Goal: Find contact information: Find contact information

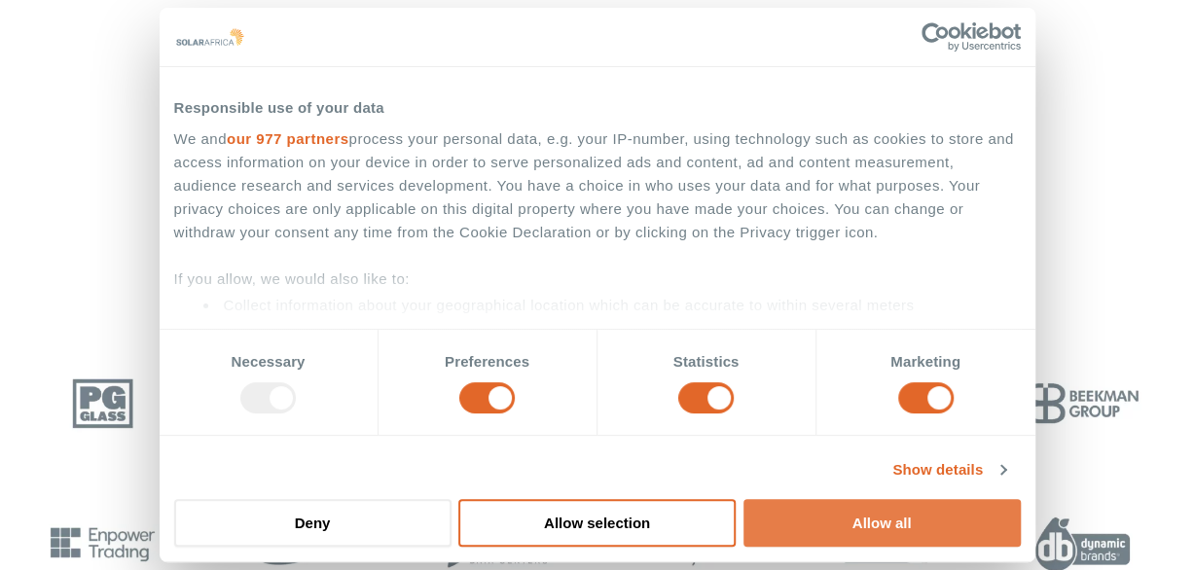
click at [857, 506] on button "Allow all" at bounding box center [881, 523] width 277 height 48
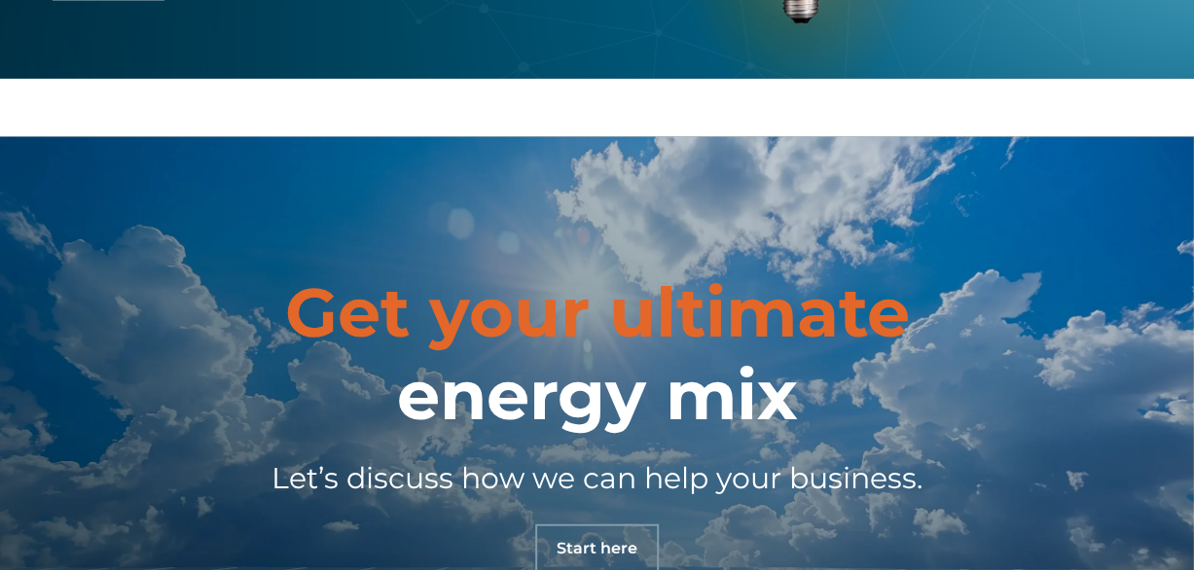
scroll to position [6522, 0]
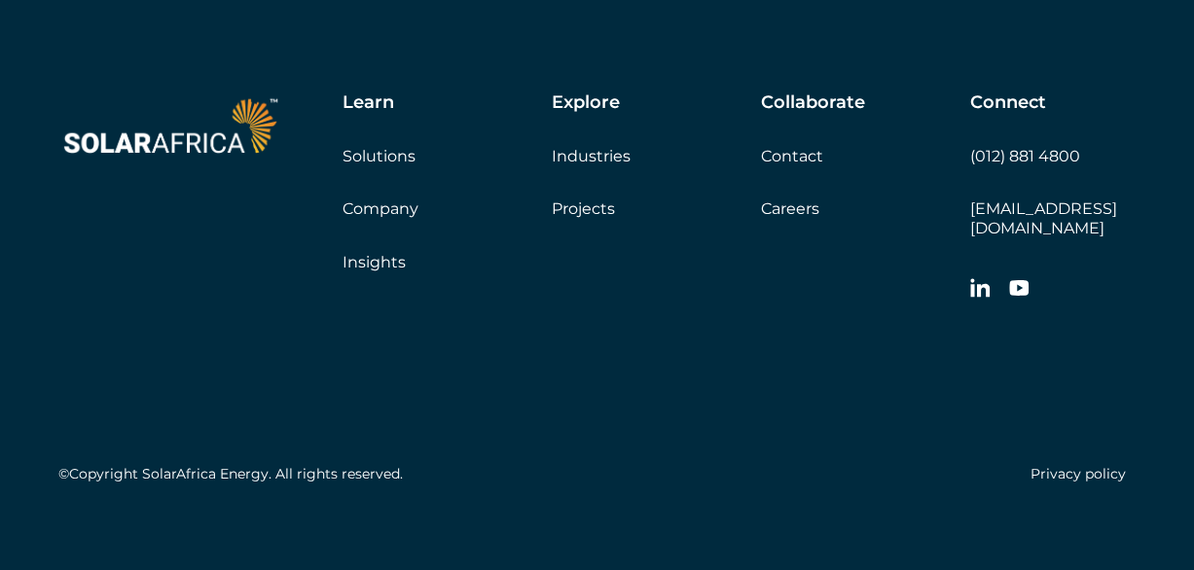
click at [788, 200] on link "Careers" at bounding box center [790, 208] width 58 height 18
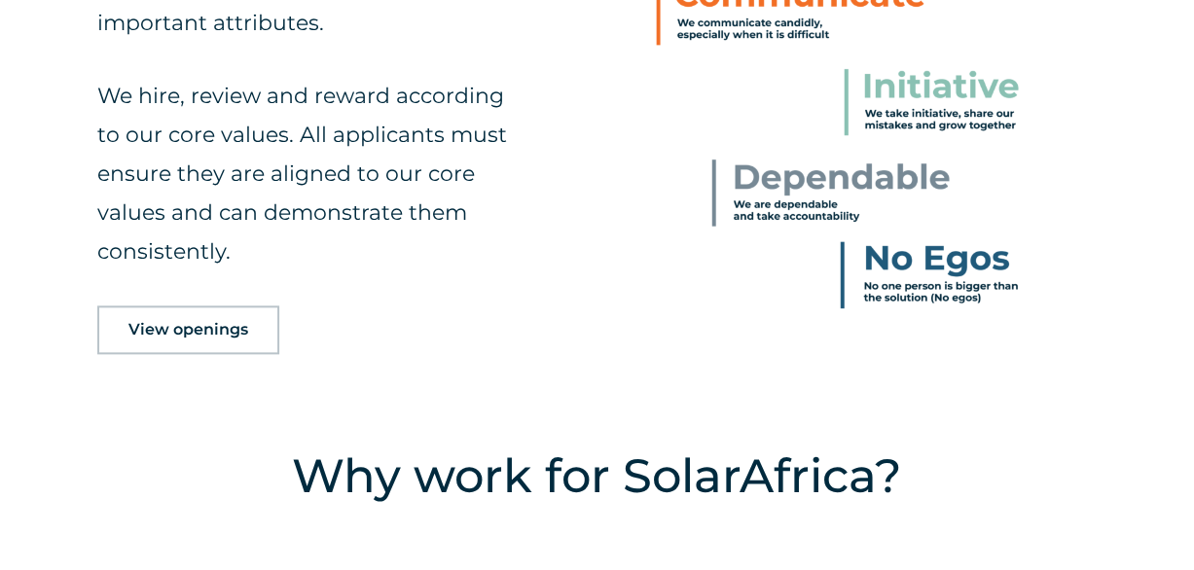
scroll to position [898, 0]
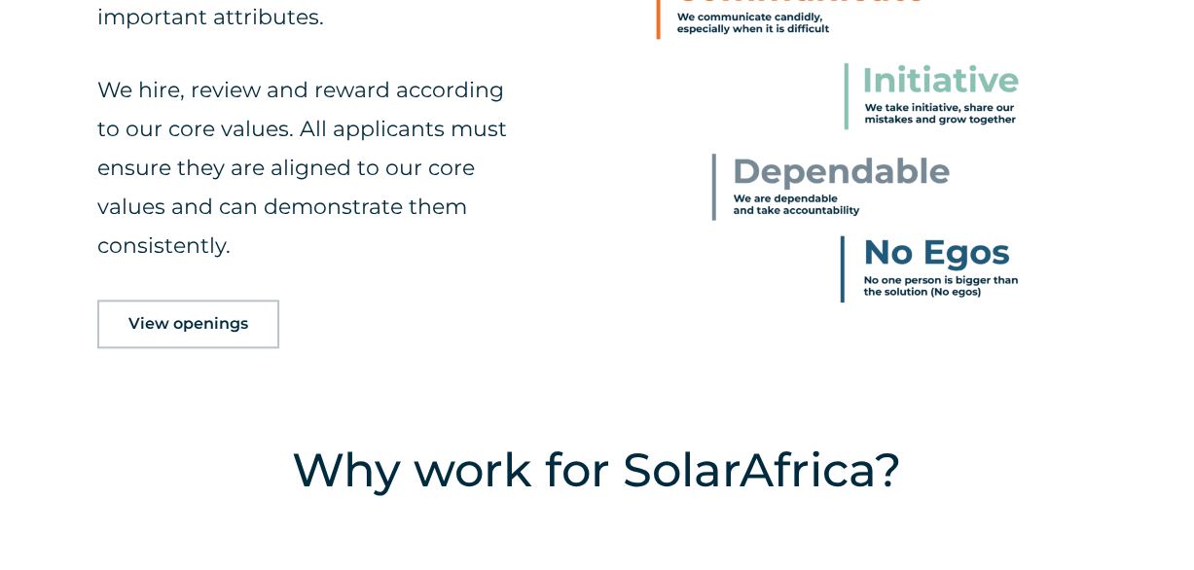
click at [160, 335] on link "View openings" at bounding box center [188, 324] width 182 height 49
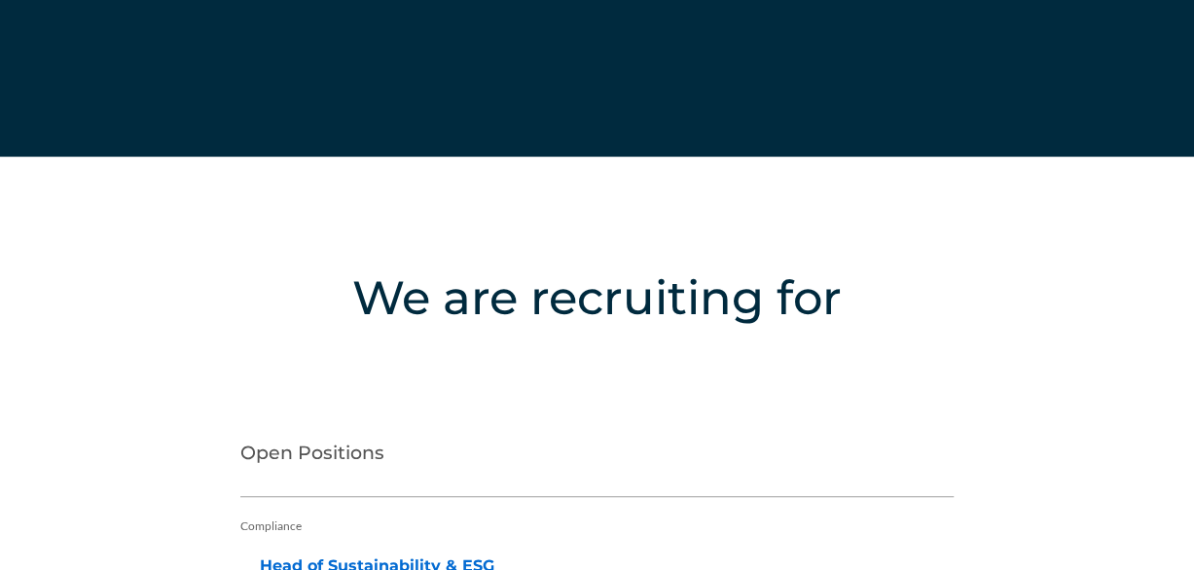
scroll to position [4203, 0]
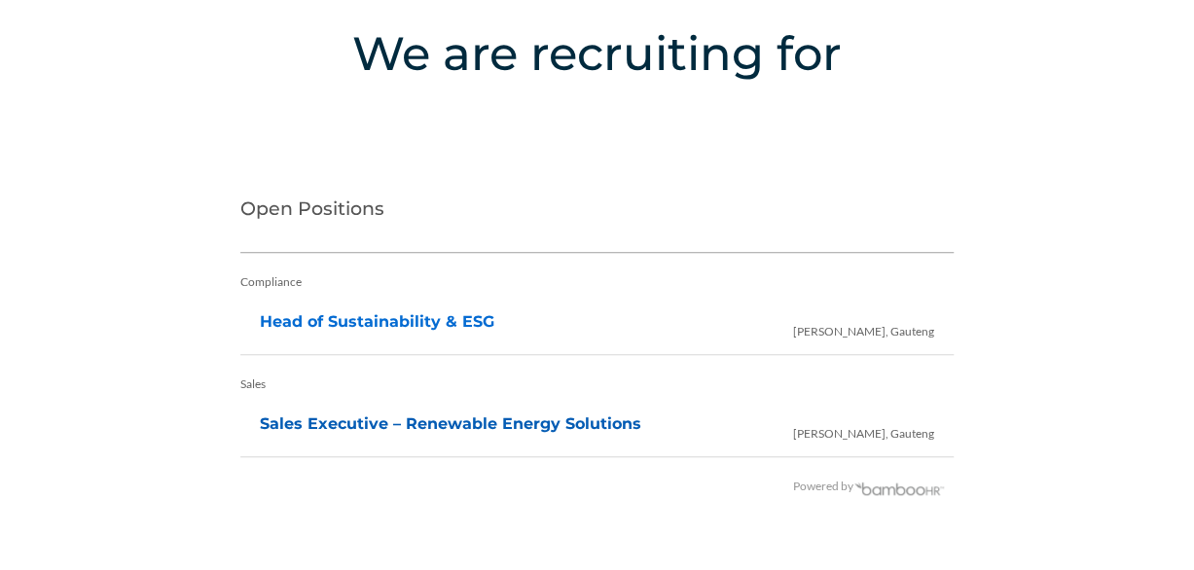
click at [413, 415] on link "Sales Executive – Renewable Energy Solutions" at bounding box center [450, 423] width 381 height 18
click at [331, 320] on link "Head of Sustainability & ESG" at bounding box center [377, 321] width 234 height 18
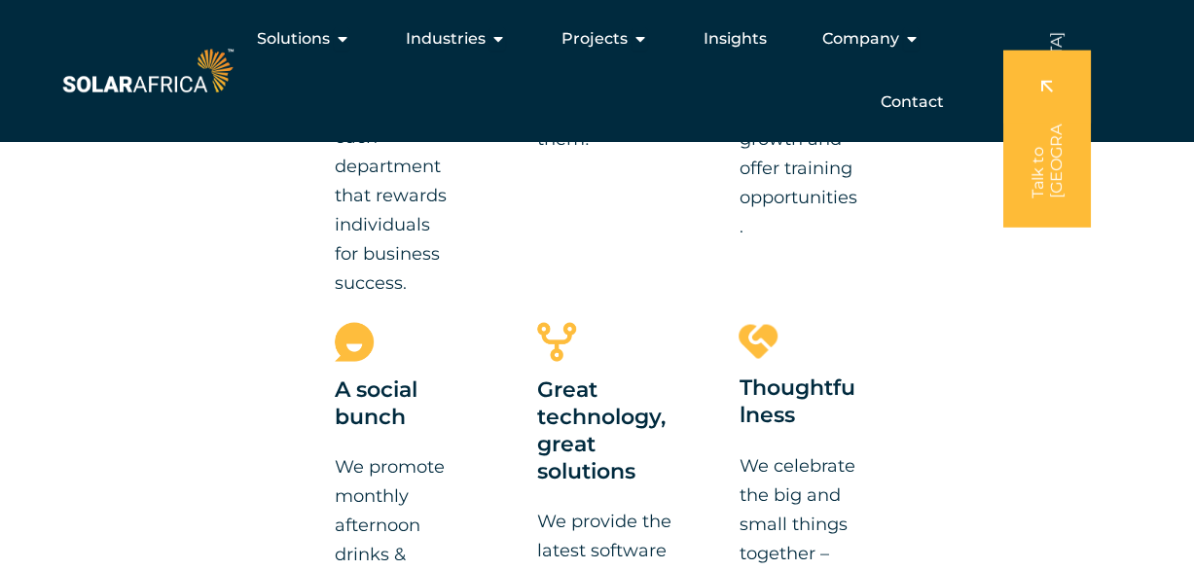
scroll to position [898, 0]
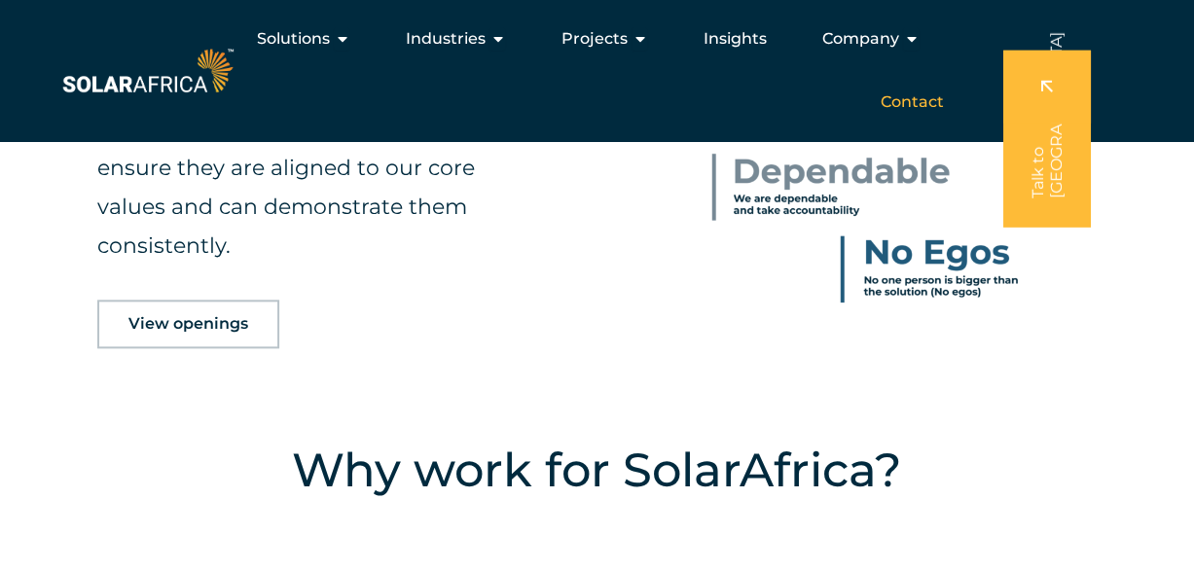
click at [912, 105] on span "Contact" at bounding box center [910, 101] width 63 height 23
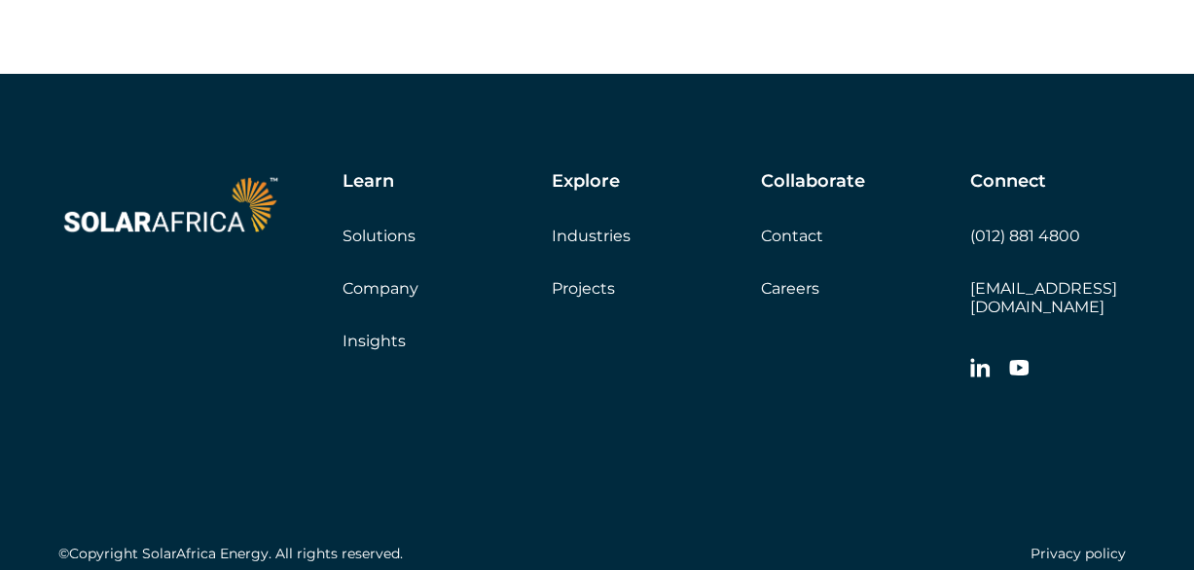
scroll to position [3266, 0]
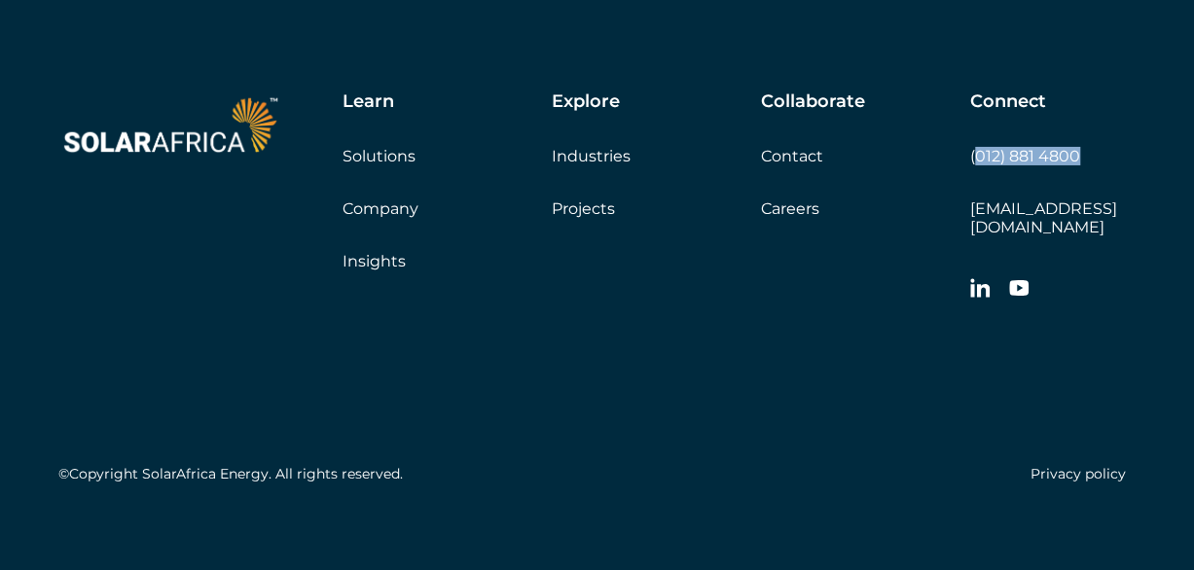
drag, startPoint x: 1092, startPoint y: 148, endPoint x: 973, endPoint y: 160, distance: 120.2
click at [973, 160] on div "Connect (012) 881 4800 info@solarafrica.com" at bounding box center [1052, 200] width 165 height 218
copy link "012) 881 4800"
click at [788, 196] on div "Collaborate Contact Careers Get a quote" at bounding box center [865, 154] width 209 height 126
click at [797, 203] on link "Careers" at bounding box center [790, 208] width 58 height 18
